Goal: Find specific page/section: Find specific page/section

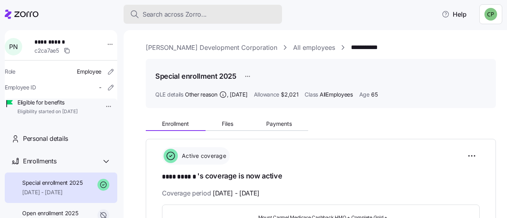
click at [159, 10] on span "Search across Zorro..." at bounding box center [175, 15] width 64 height 10
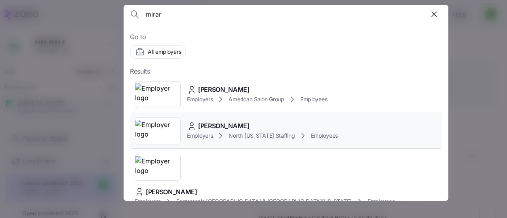
type input "mirar"
click at [222, 127] on span "[PERSON_NAME]" at bounding box center [223, 126] width 51 height 10
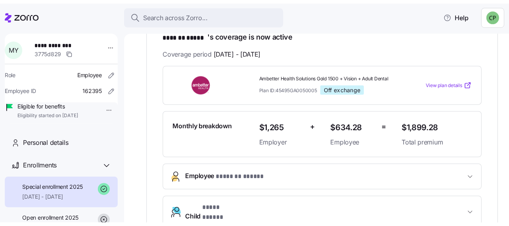
scroll to position [145, 0]
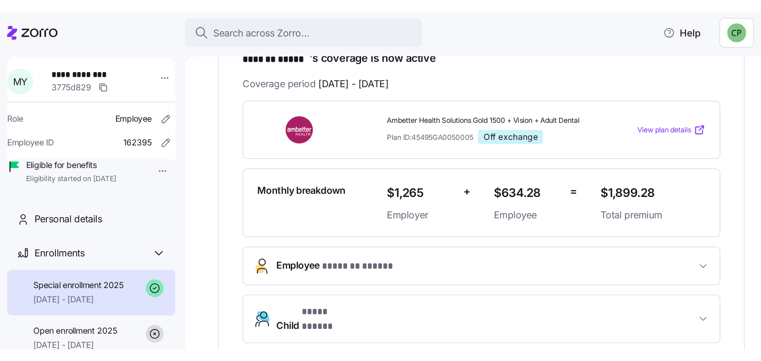
scroll to position [145, 0]
